Goal: Obtain resource: Download file/media

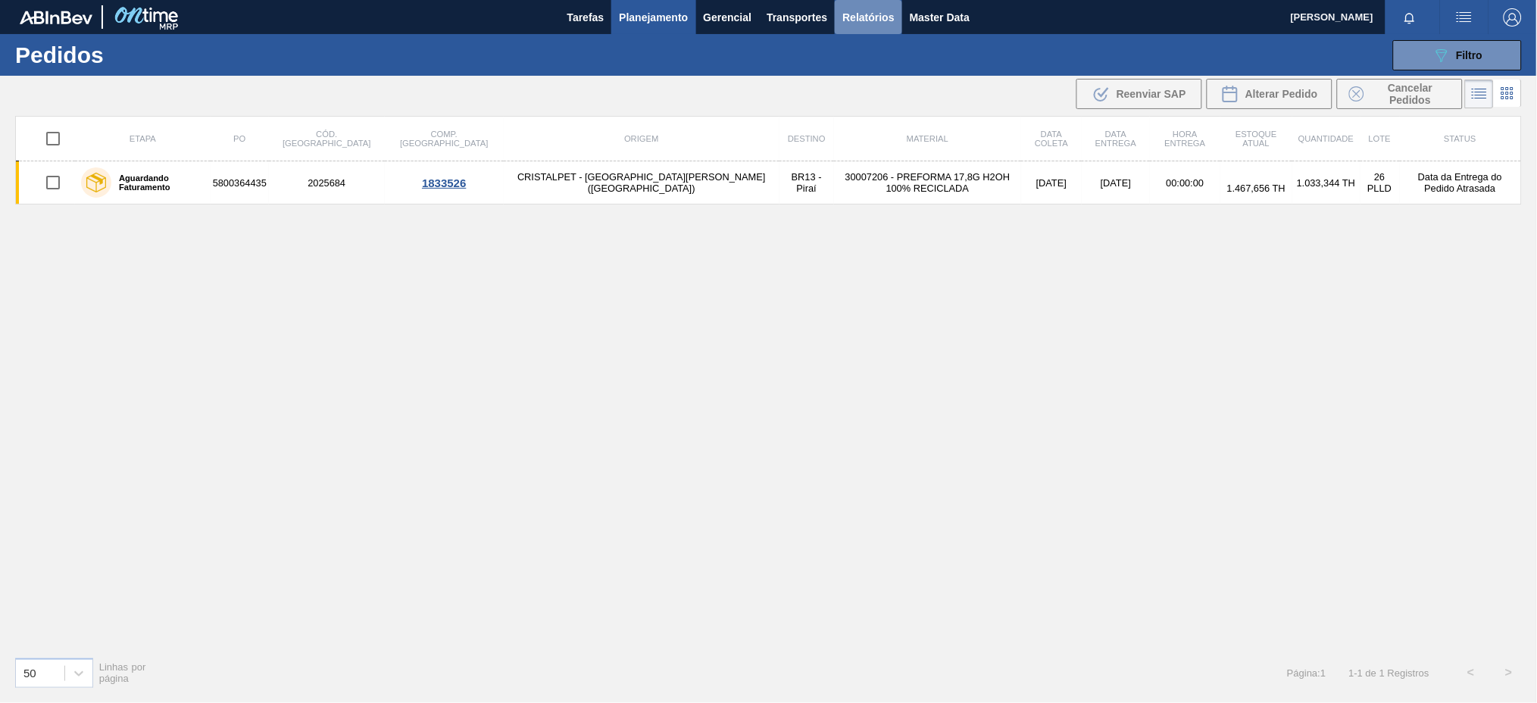
click at [867, 13] on span "Relatórios" at bounding box center [868, 17] width 52 height 18
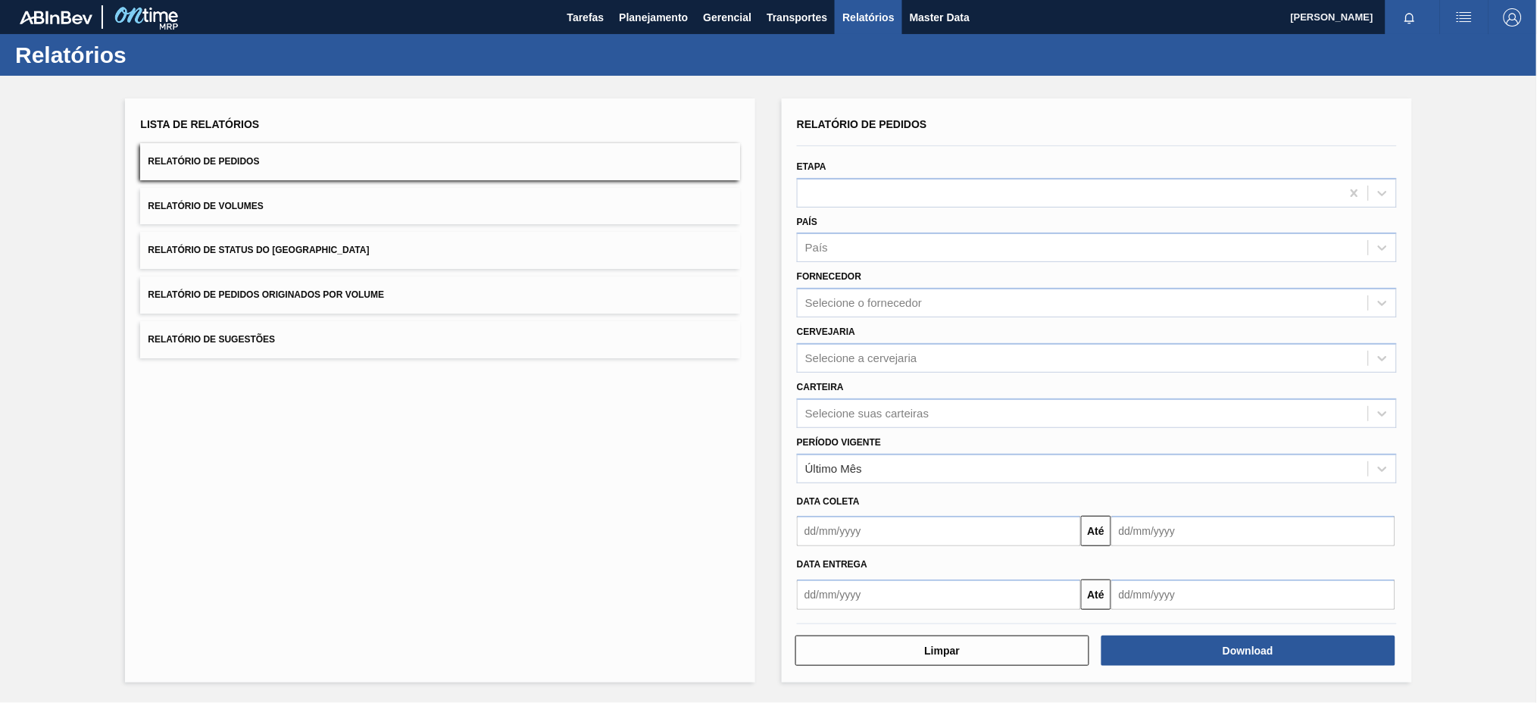
click at [448, 302] on button "Relatório de Pedidos Originados por Volume" at bounding box center [440, 295] width 600 height 37
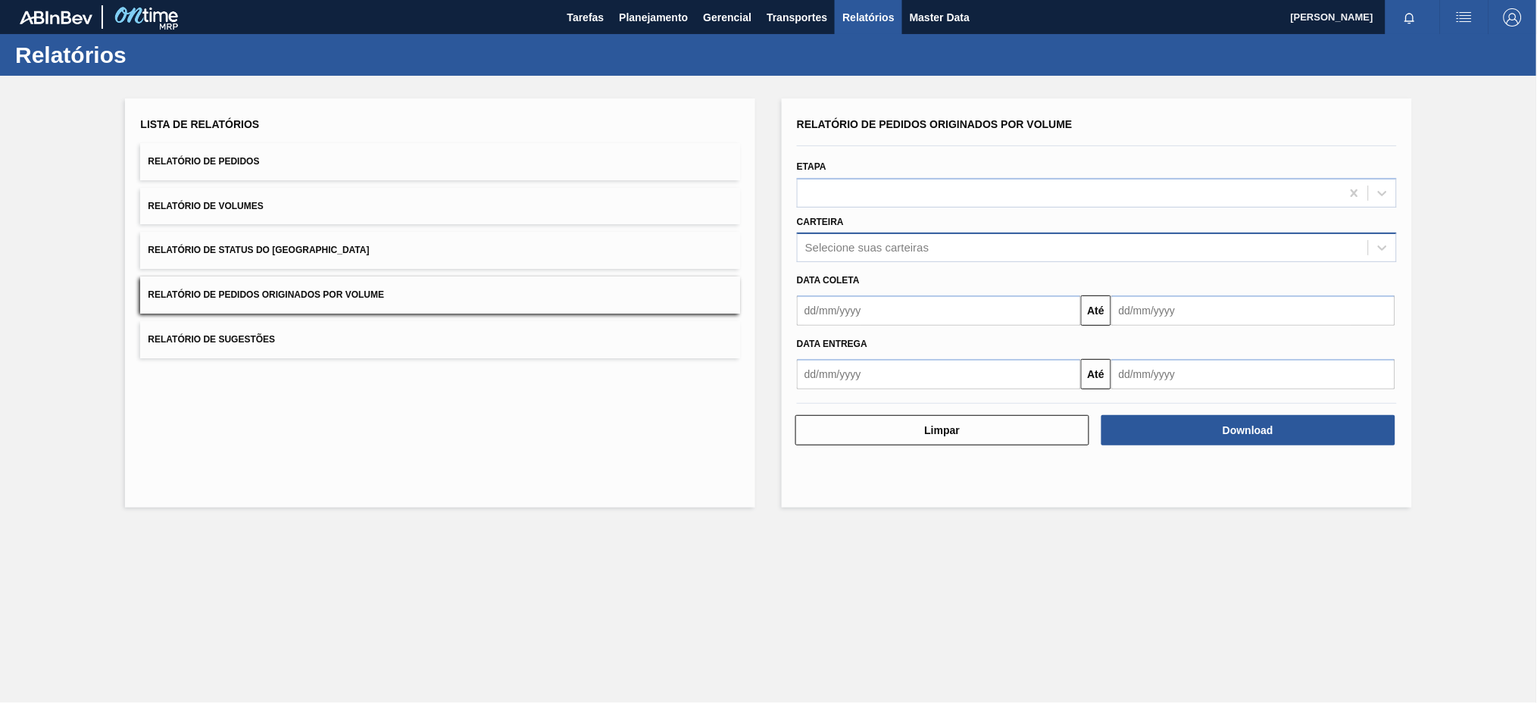
click at [819, 242] on div "Selecione suas carteiras" at bounding box center [866, 248] width 123 height 13
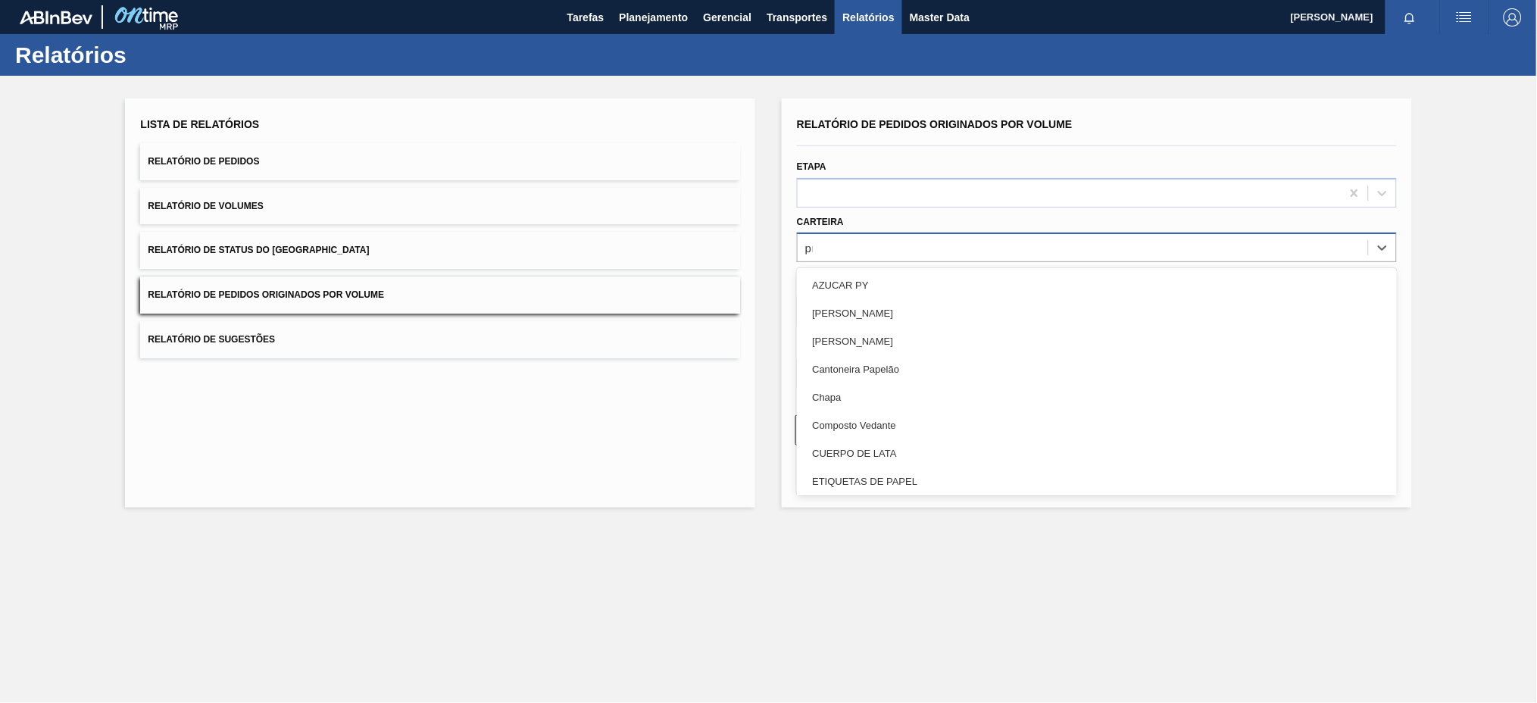
type input "pre"
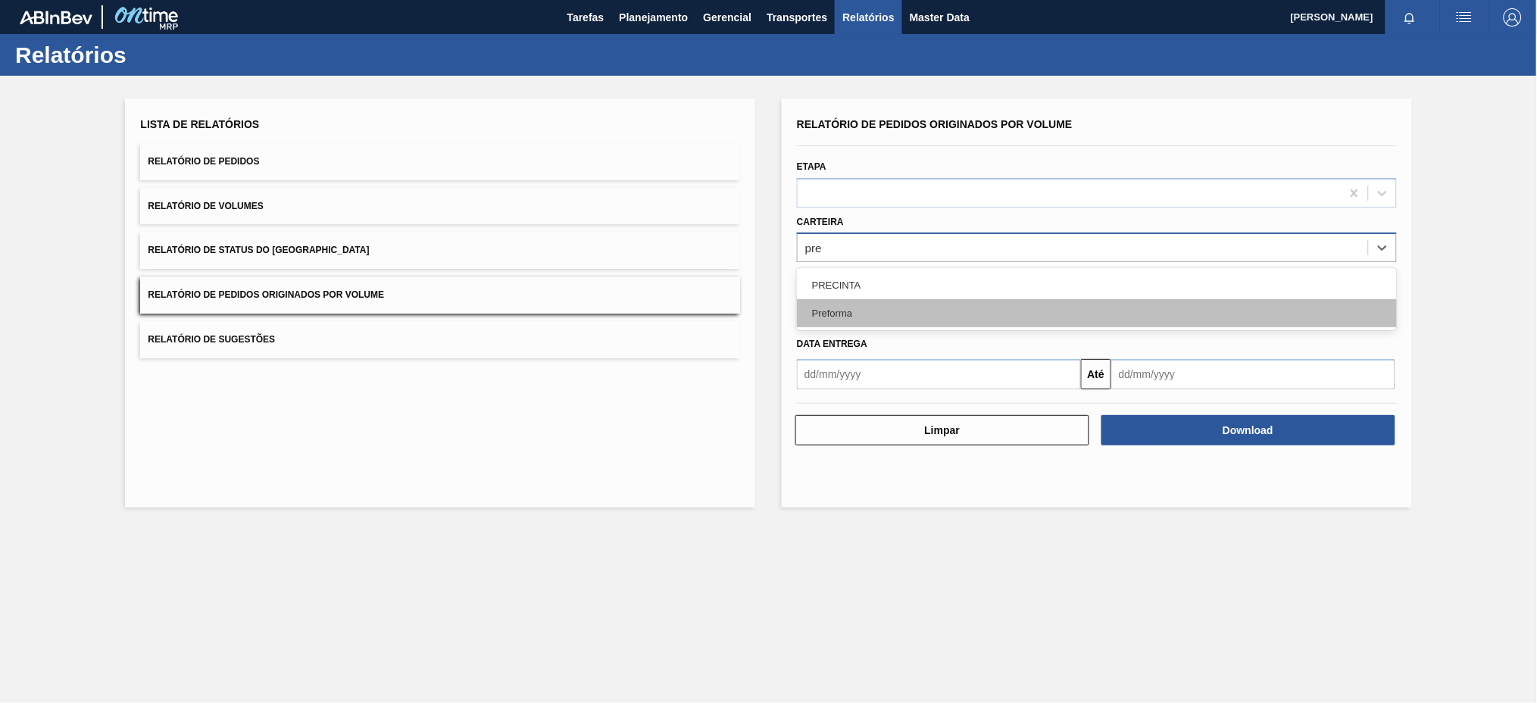
click at [823, 310] on div "Preforma" at bounding box center [1097, 313] width 600 height 28
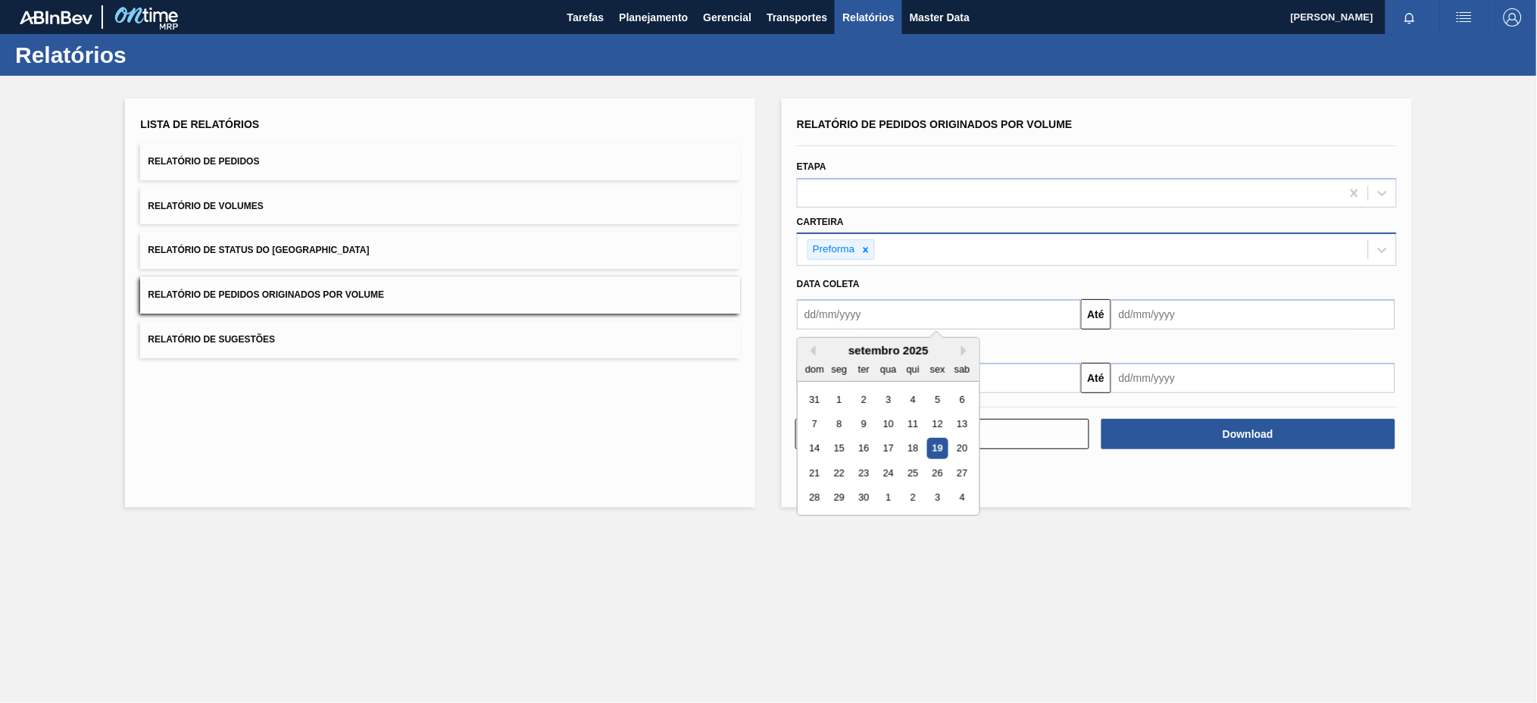
click at [861, 319] on input "text" at bounding box center [939, 314] width 284 height 30
click at [815, 346] on button "Previous Month" at bounding box center [810, 350] width 11 height 11
click at [814, 444] on div "10" at bounding box center [815, 449] width 20 height 20
type input "[DATE]"
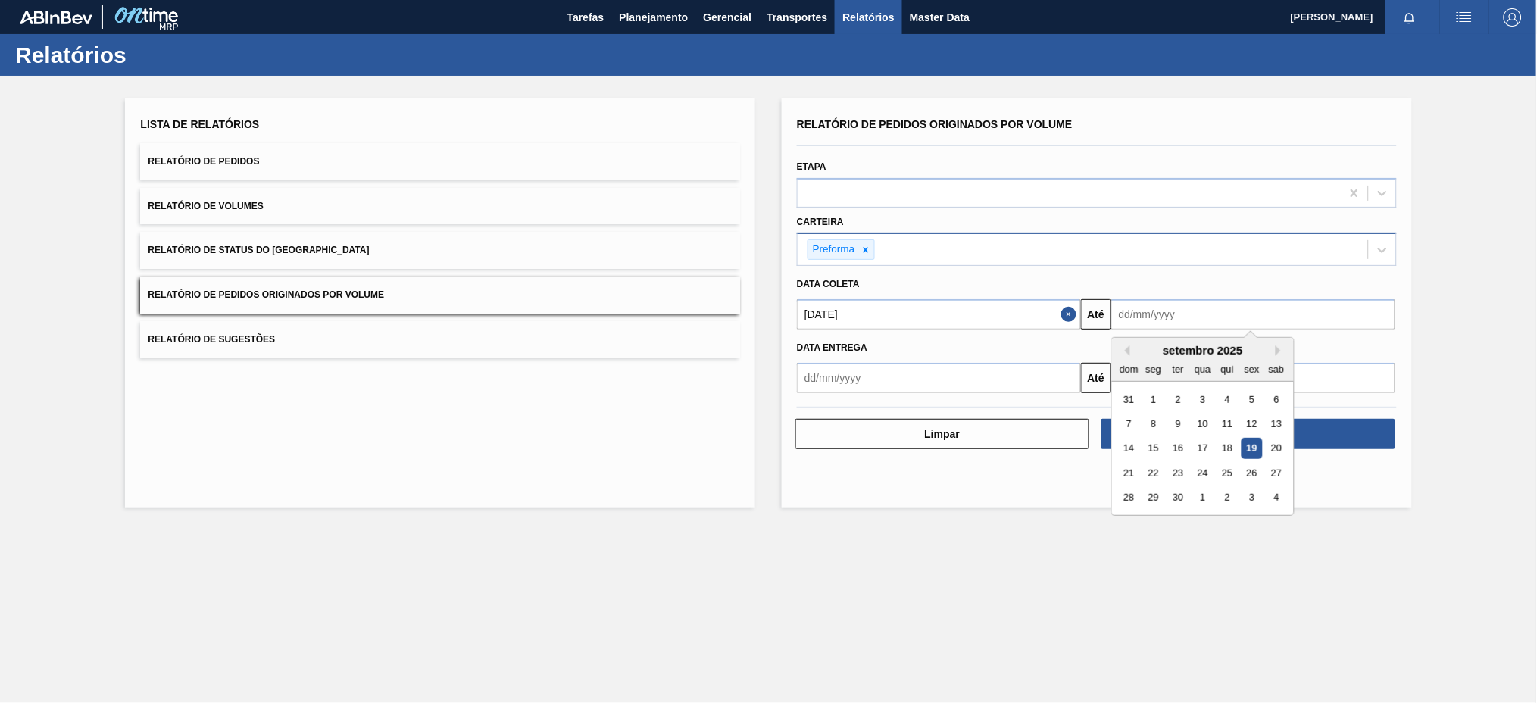
click at [1180, 323] on input "text" at bounding box center [1253, 314] width 284 height 30
click at [1249, 455] on div "19" at bounding box center [1252, 449] width 20 height 20
type input "[DATE]"
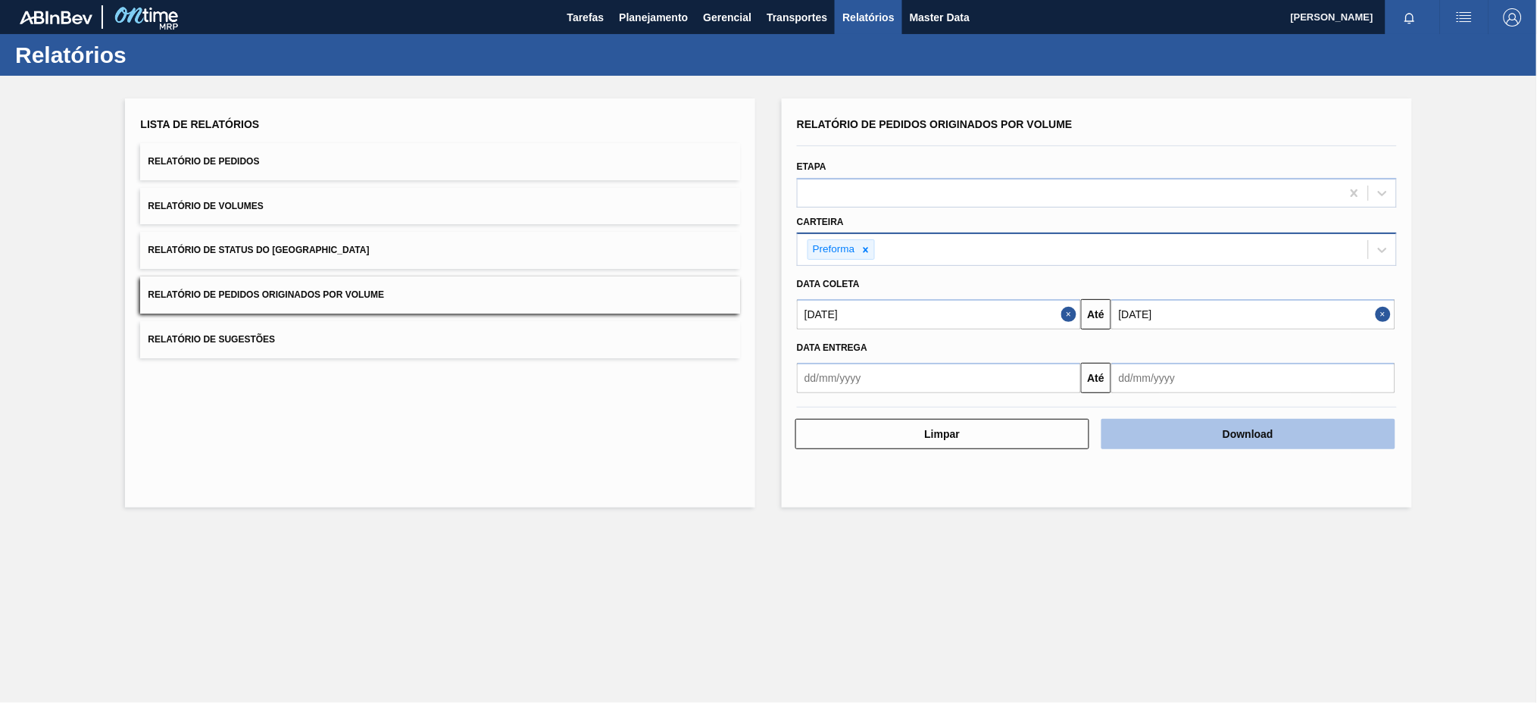
click at [1269, 431] on button "Download" at bounding box center [1249, 434] width 294 height 30
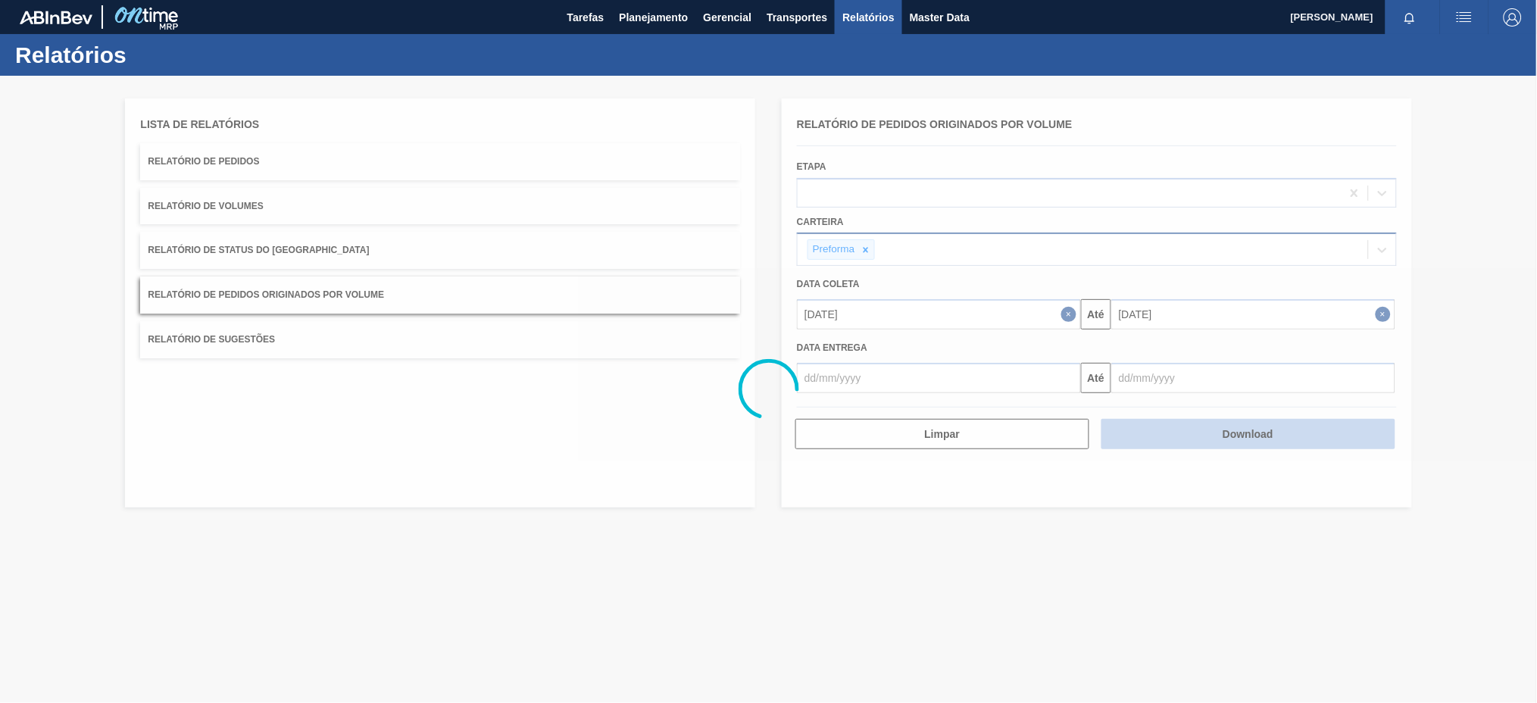
click at [1269, 431] on div at bounding box center [768, 389] width 1537 height 627
